Goal: Task Accomplishment & Management: Manage account settings

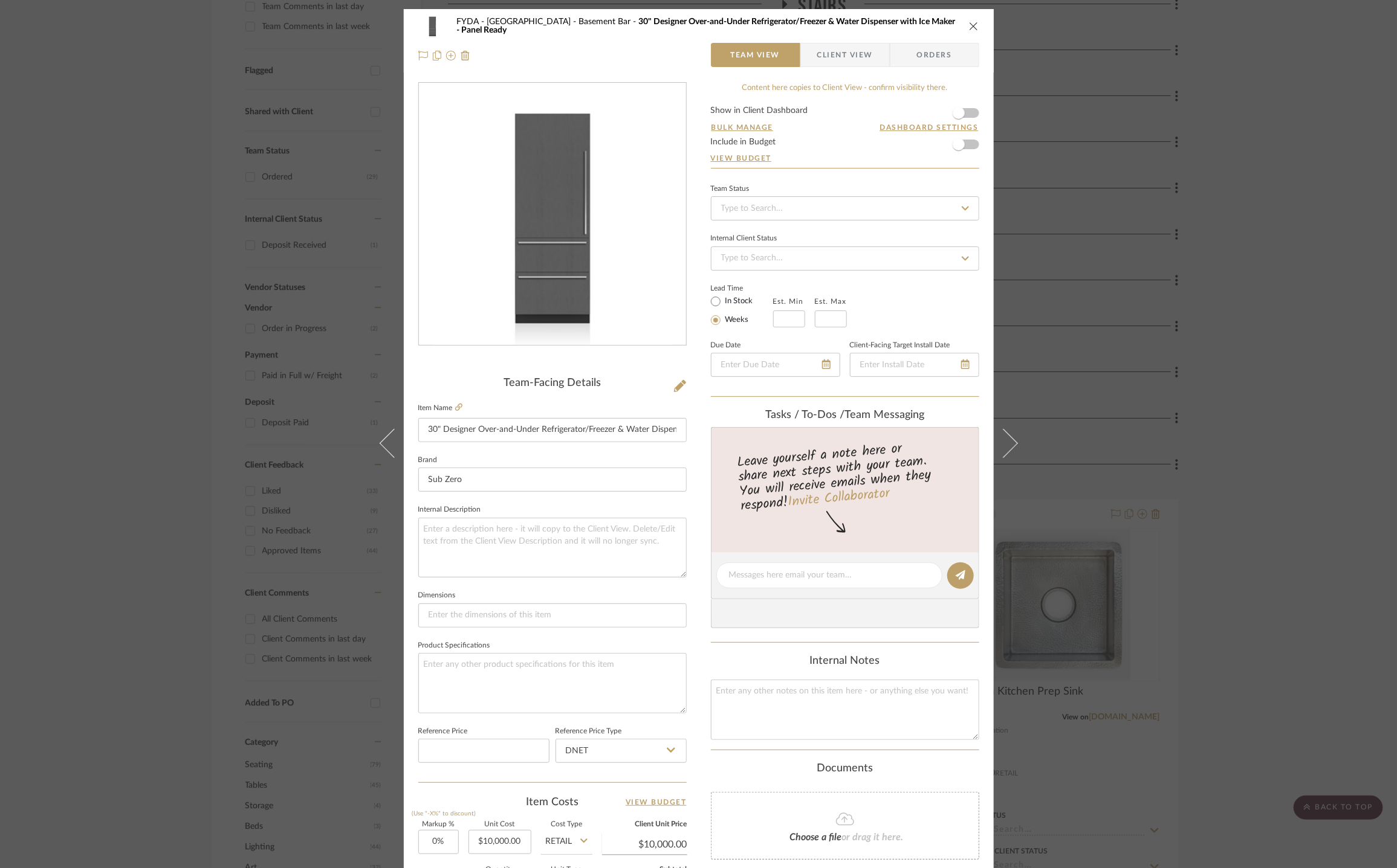
click at [969, 26] on icon "close" at bounding box center [974, 26] width 10 height 10
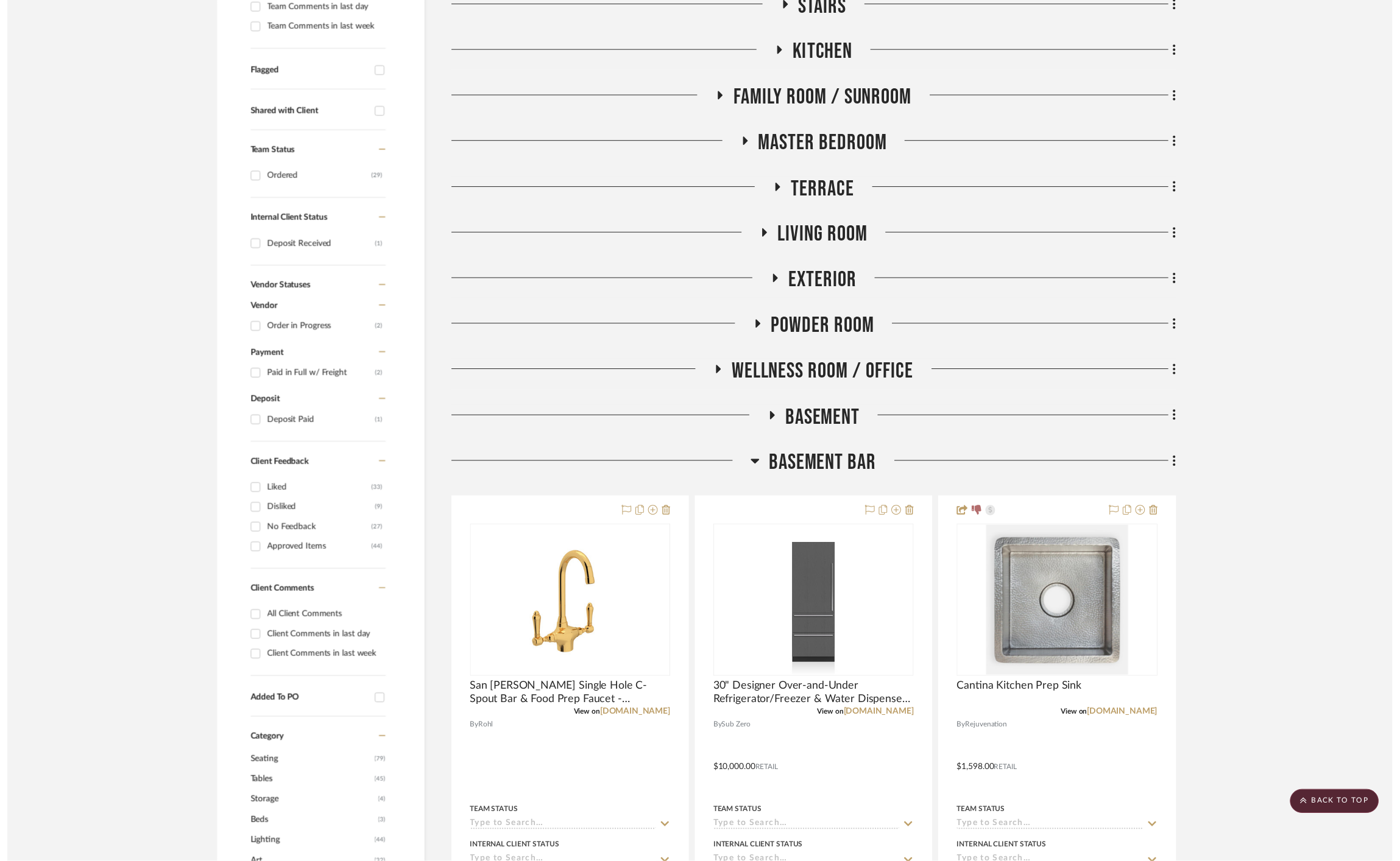
scroll to position [386, 0]
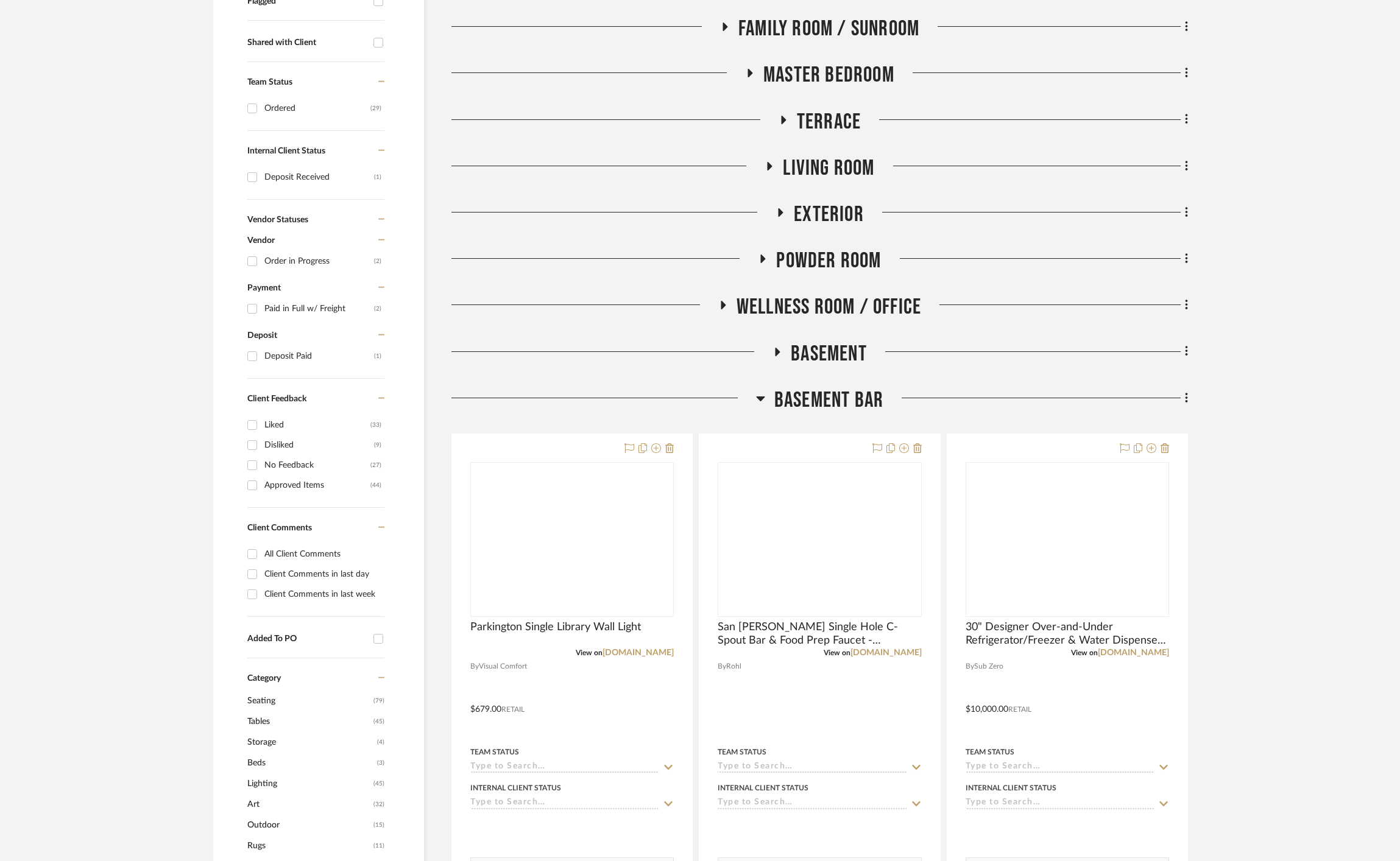
scroll to position [492, 0]
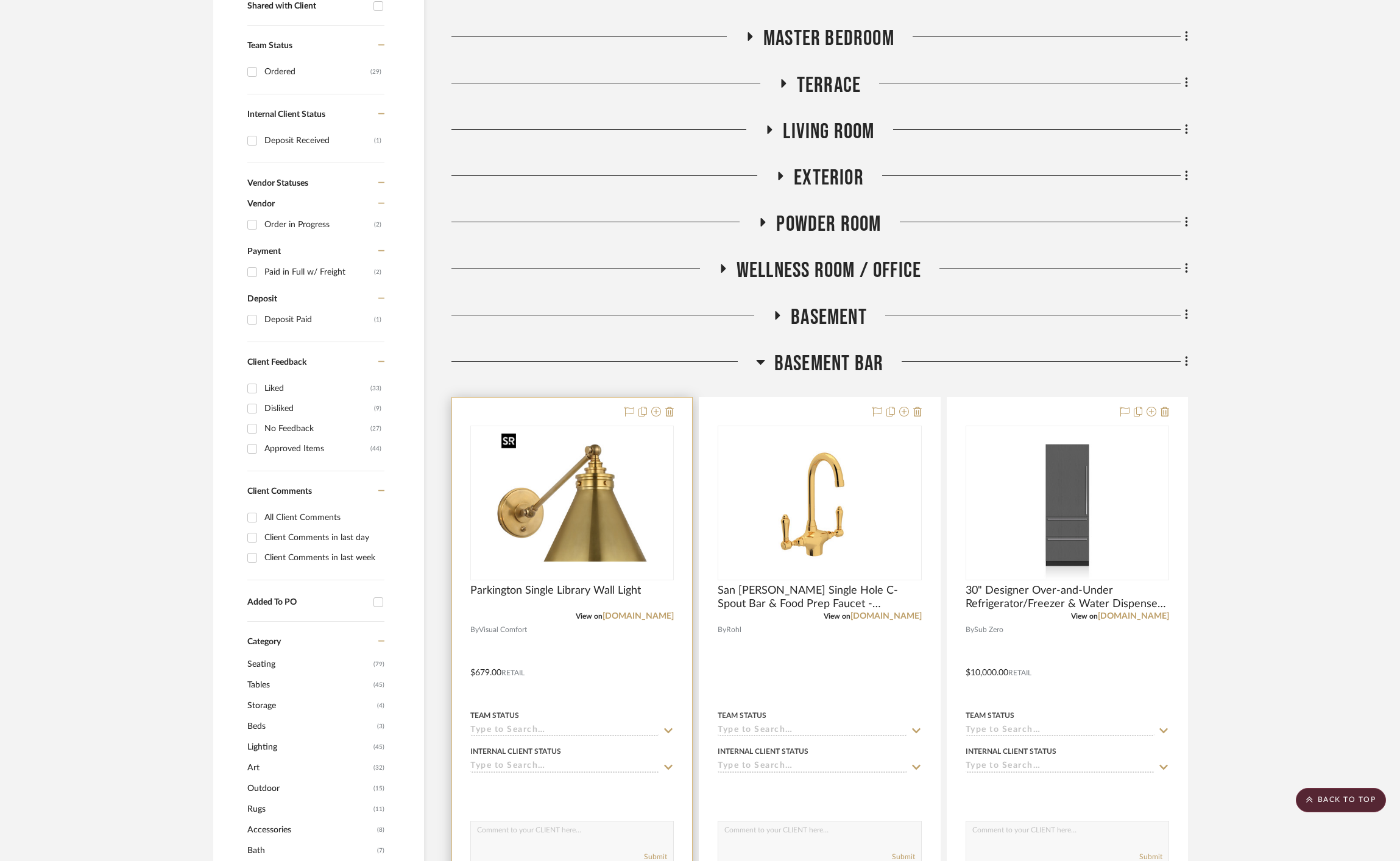
click at [608, 523] on img "0" at bounding box center [572, 503] width 152 height 152
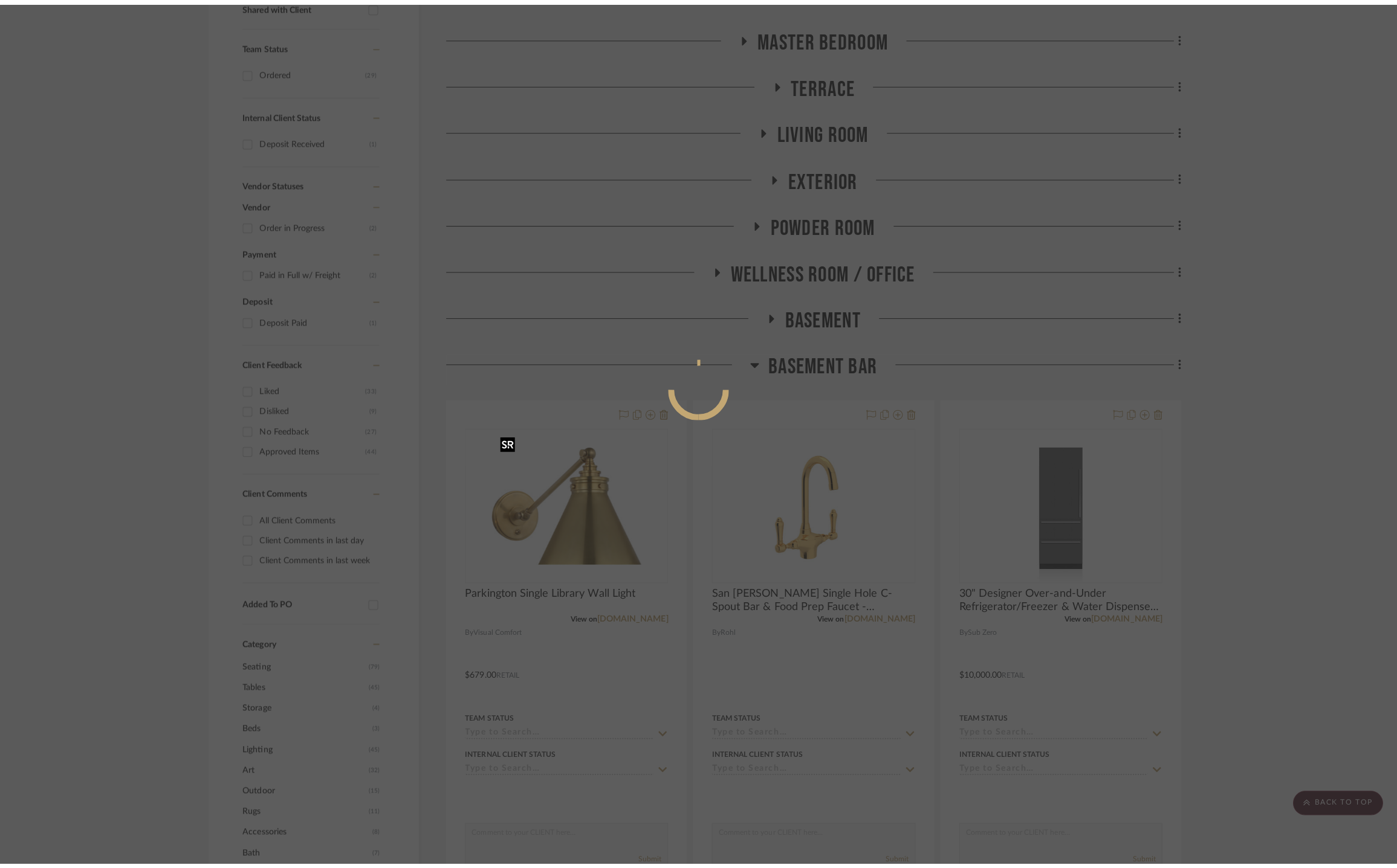
scroll to position [0, 0]
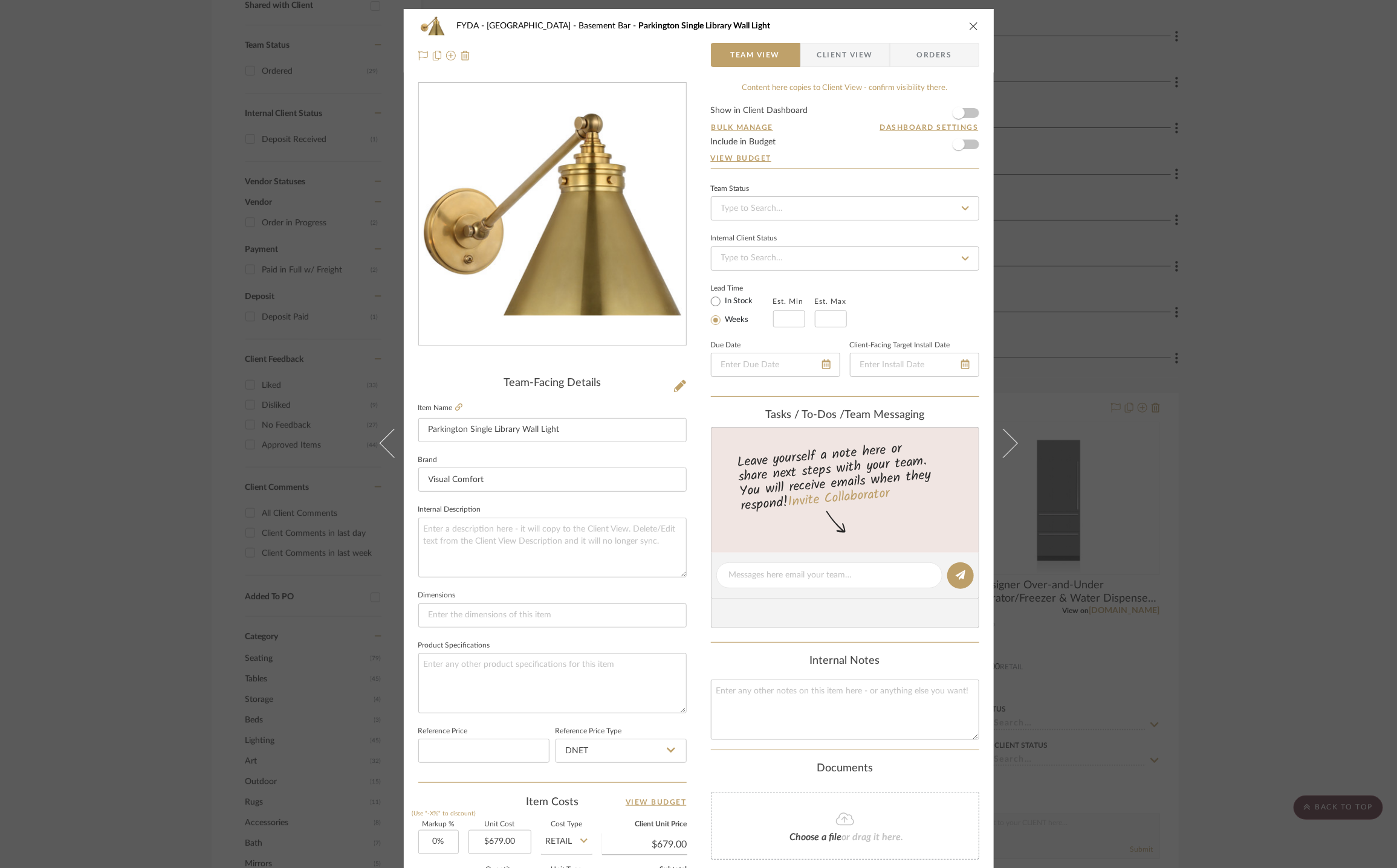
click at [970, 114] on form "Show in Client Dashboard Bulk Manage Dashboard Settings Include in Budget View …" at bounding box center [845, 137] width 268 height 62
click at [966, 115] on span "button" at bounding box center [959, 113] width 27 height 27
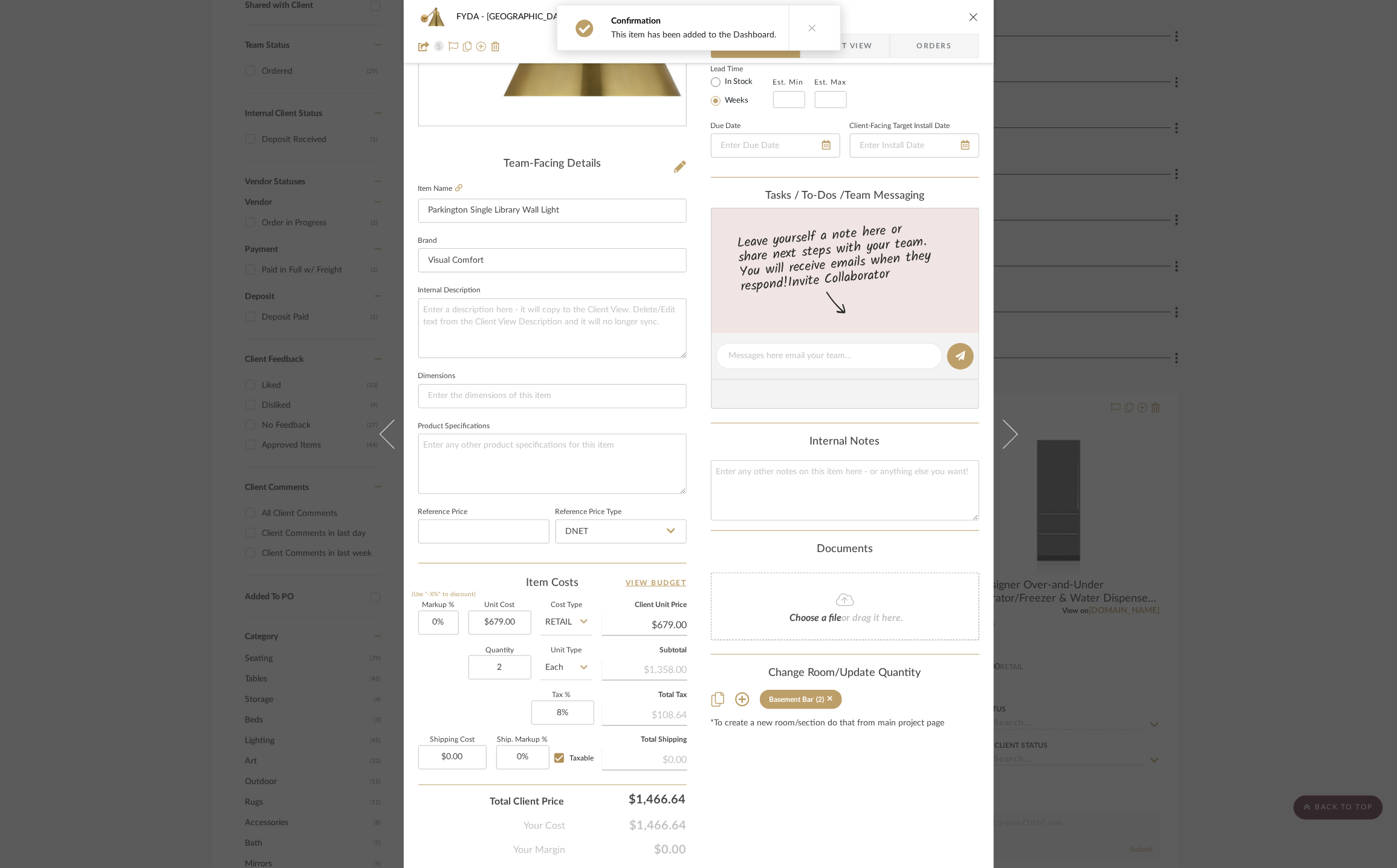
scroll to position [258, 0]
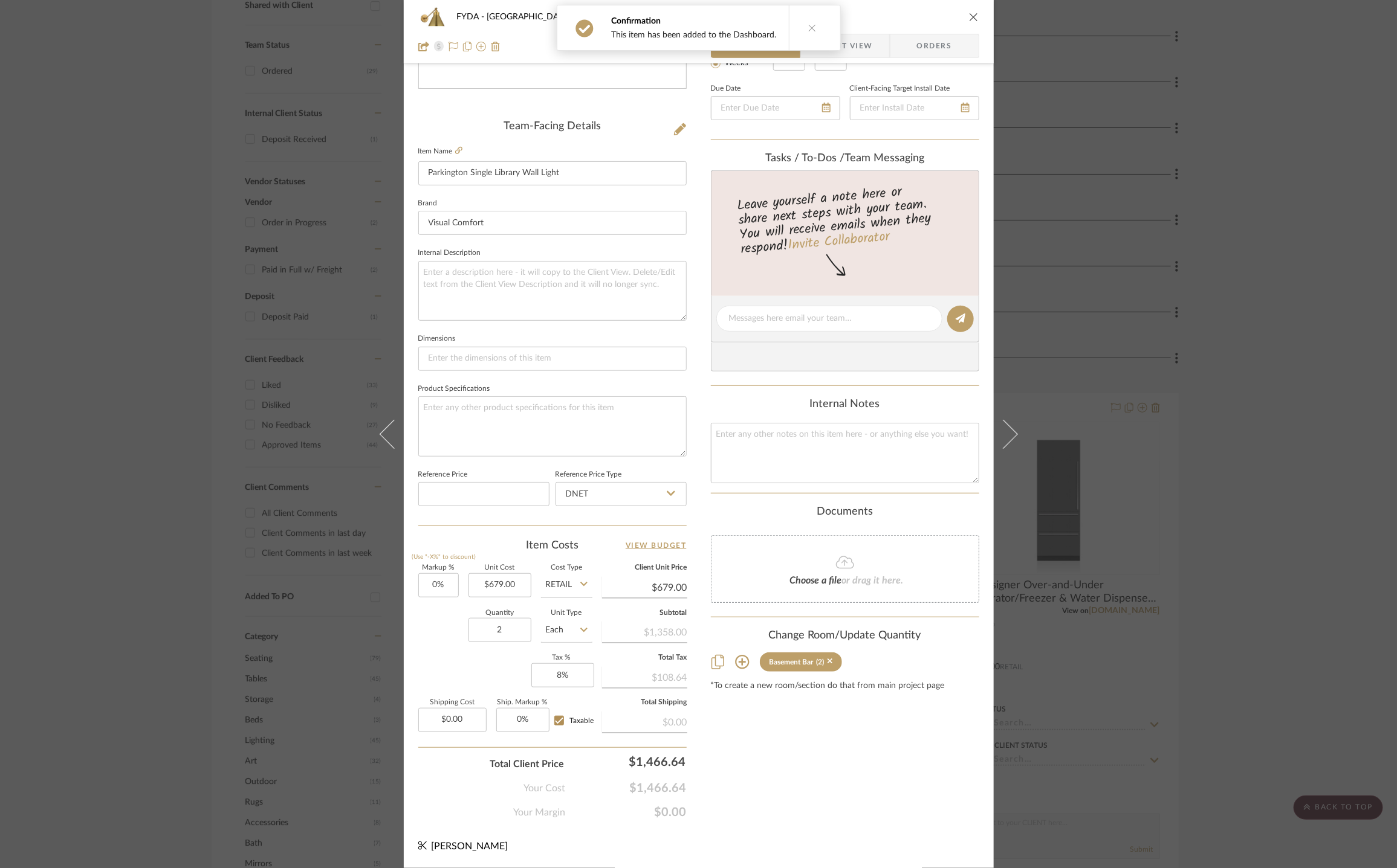
click at [969, 15] on icon "close" at bounding box center [974, 17] width 10 height 10
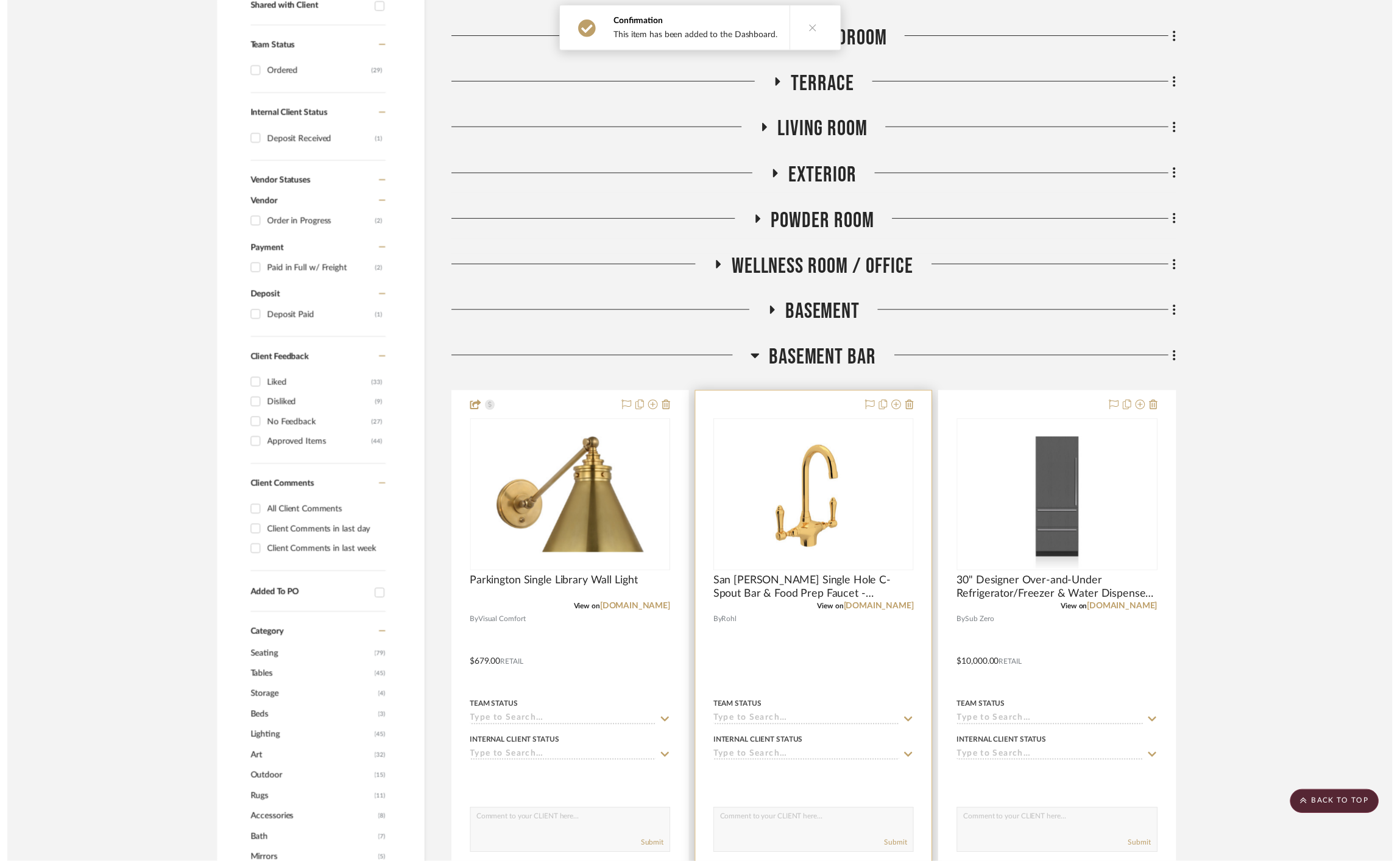
scroll to position [492, 0]
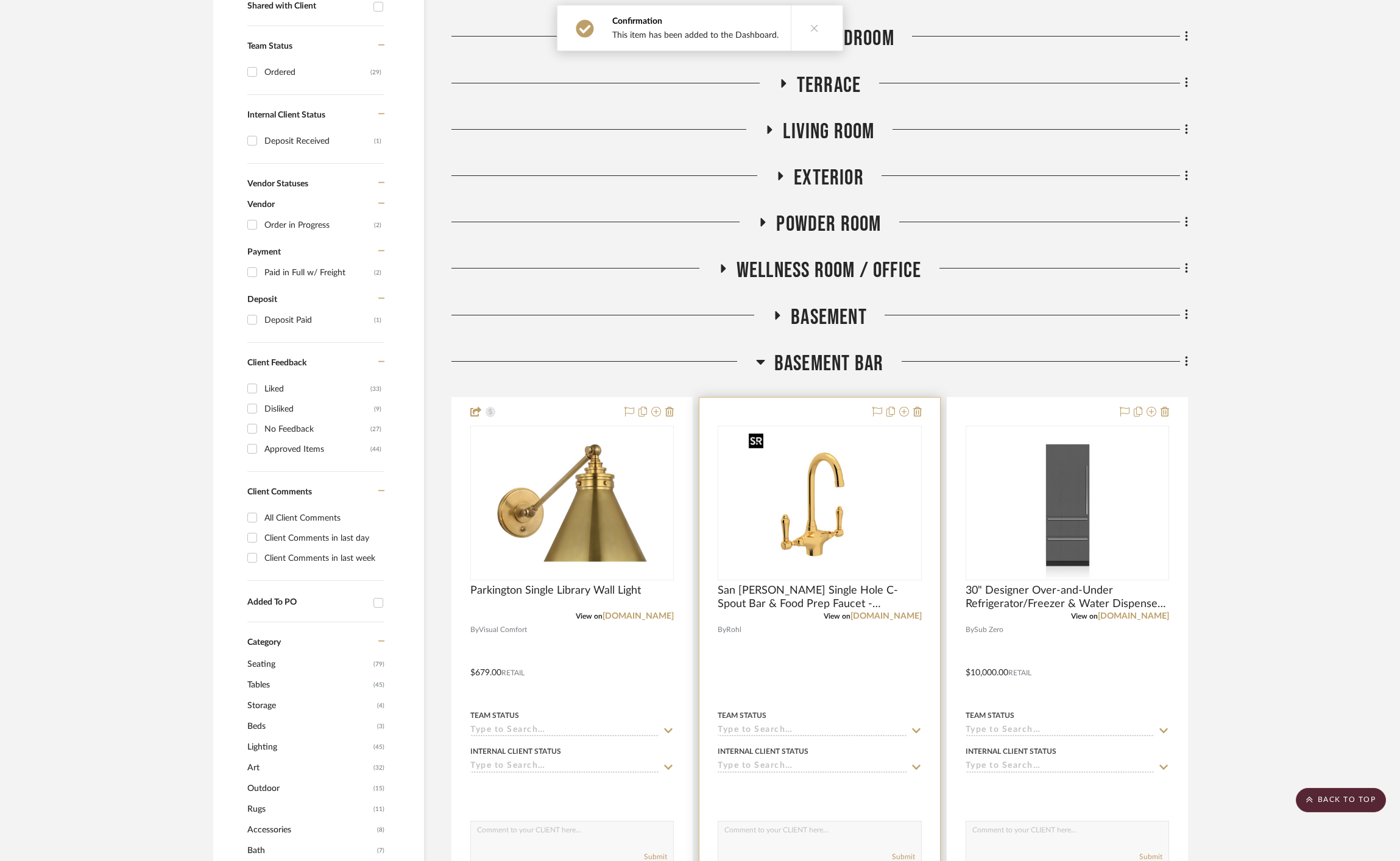
click at [812, 507] on img "0" at bounding box center [819, 503] width 152 height 152
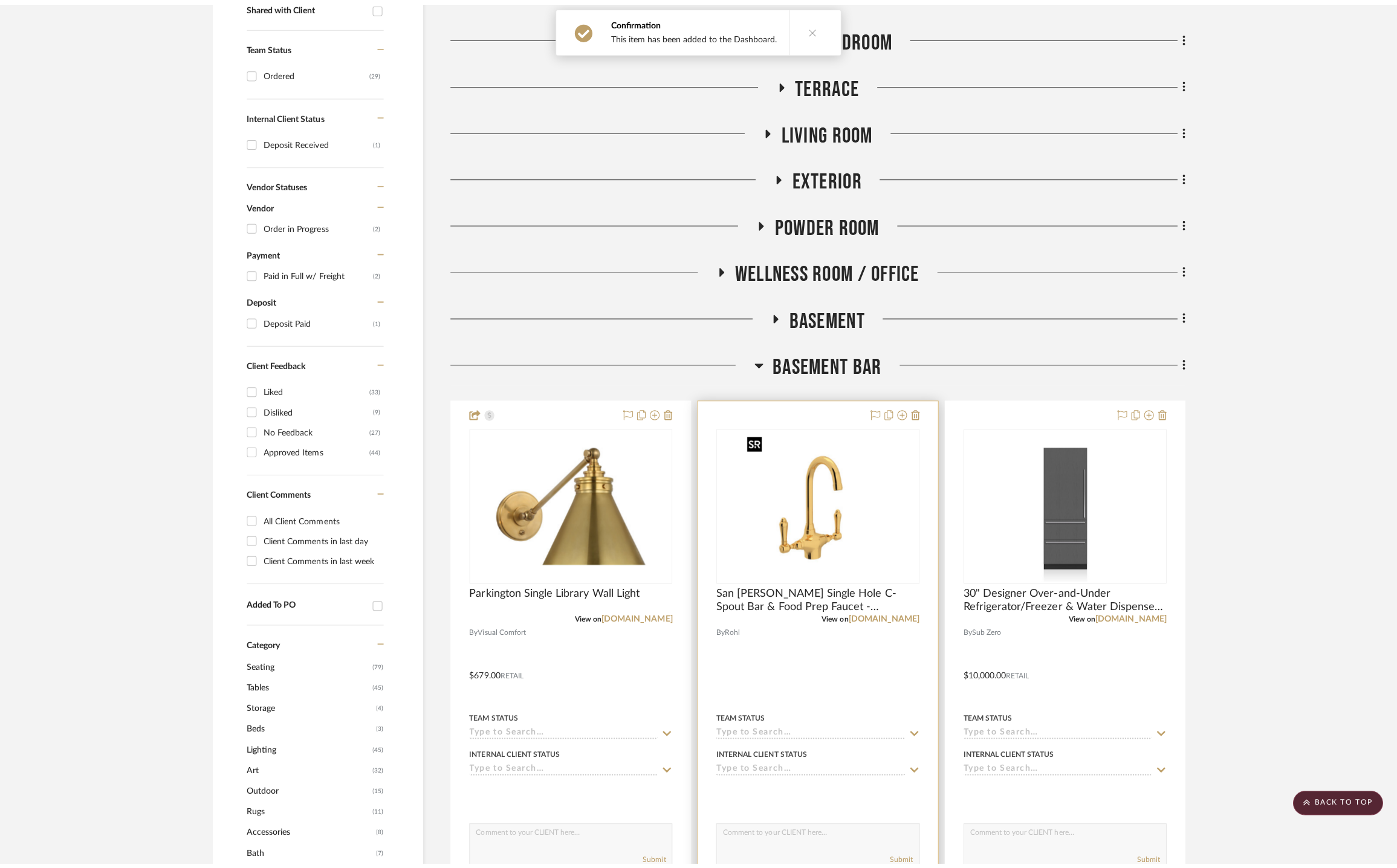
scroll to position [0, 0]
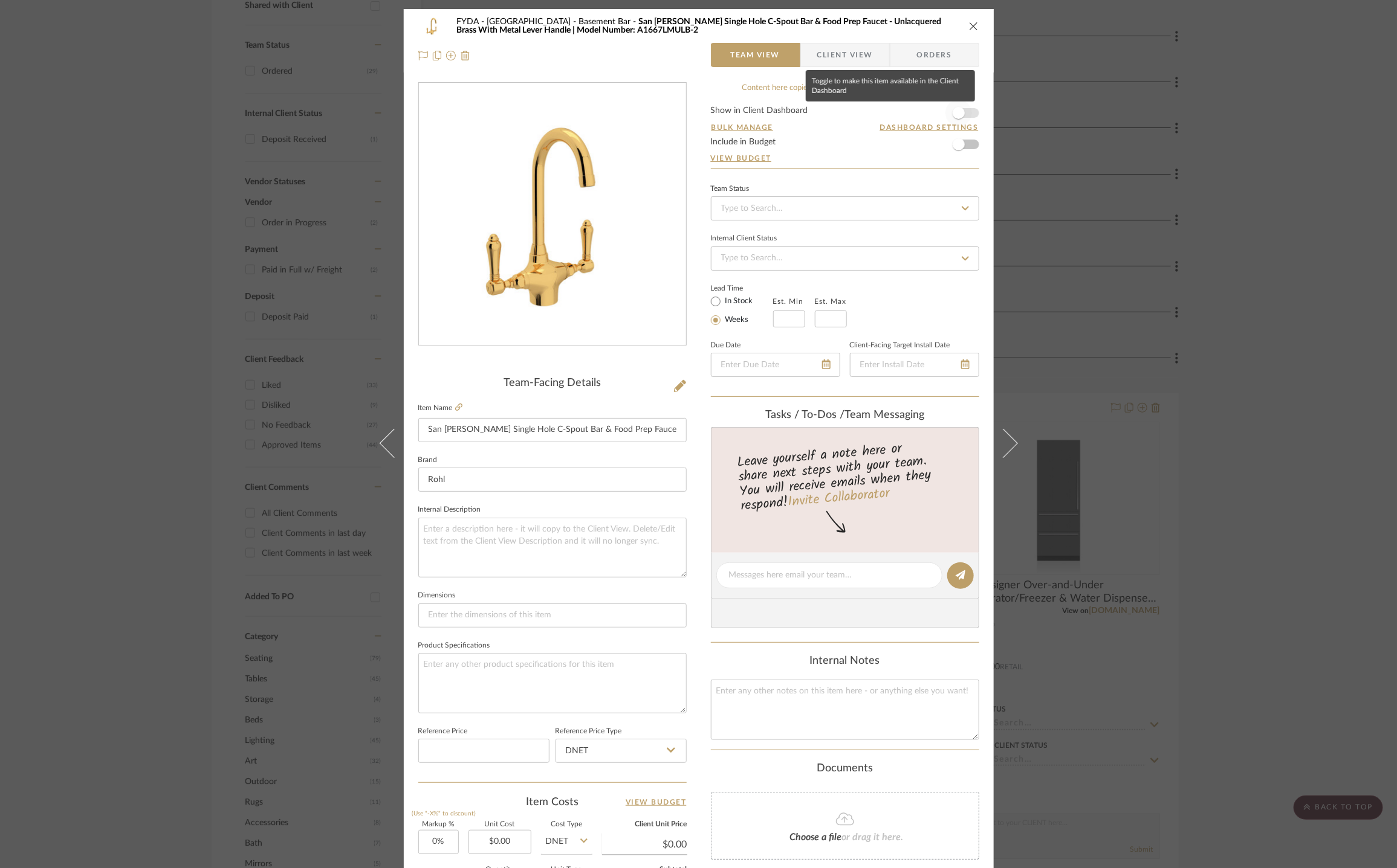
click at [964, 118] on span "button" at bounding box center [959, 113] width 27 height 27
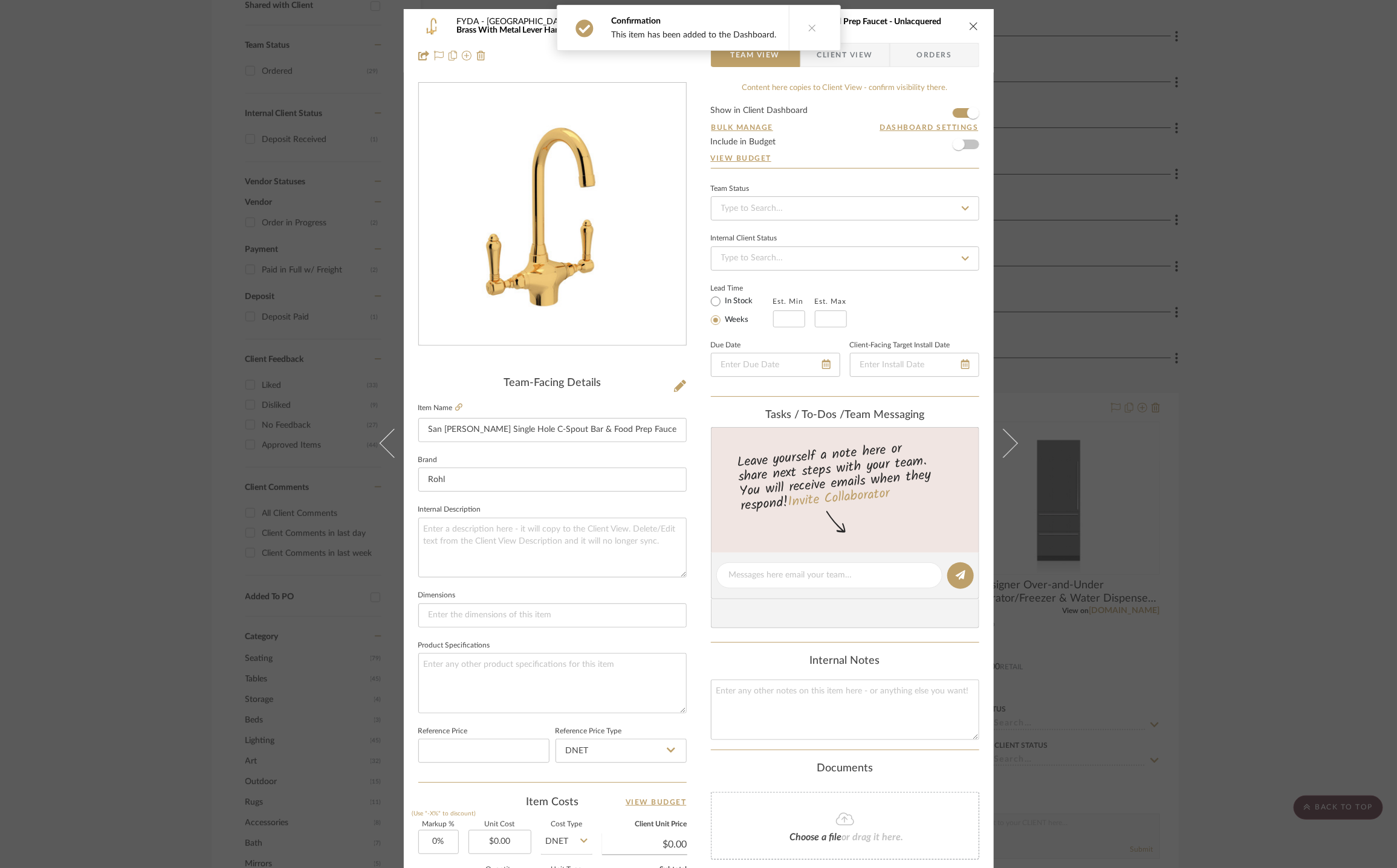
click at [969, 21] on icon "close" at bounding box center [974, 26] width 10 height 10
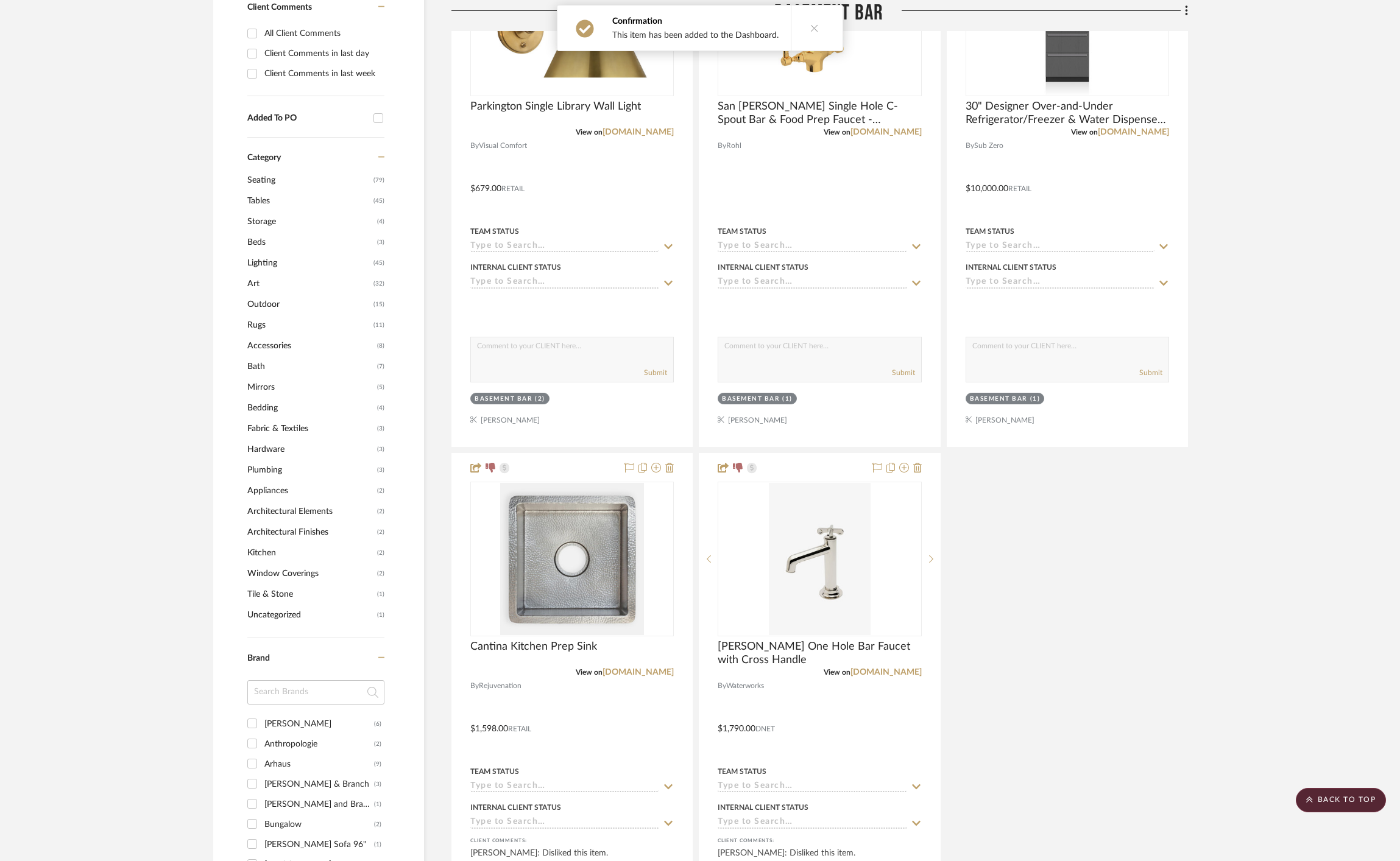
scroll to position [1041, 0]
